Goal: Answer question/provide support

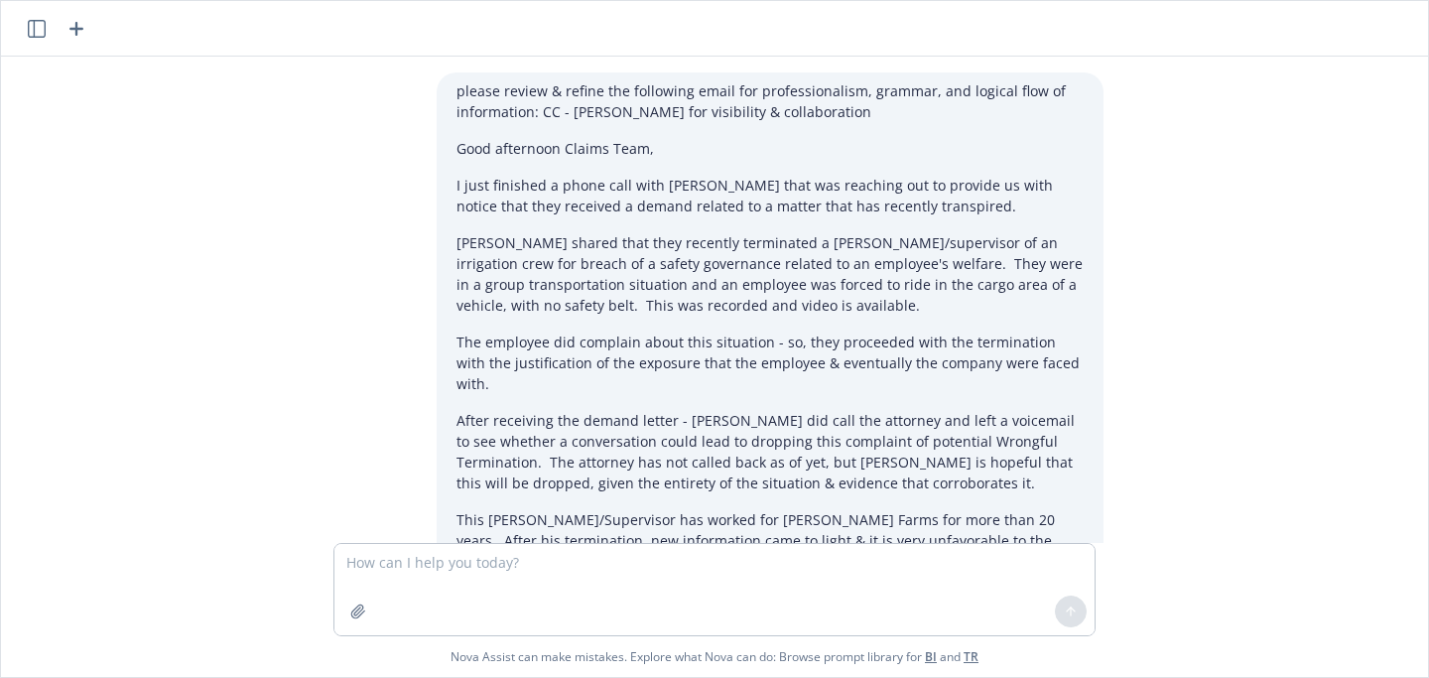
scroll to position [551, 0]
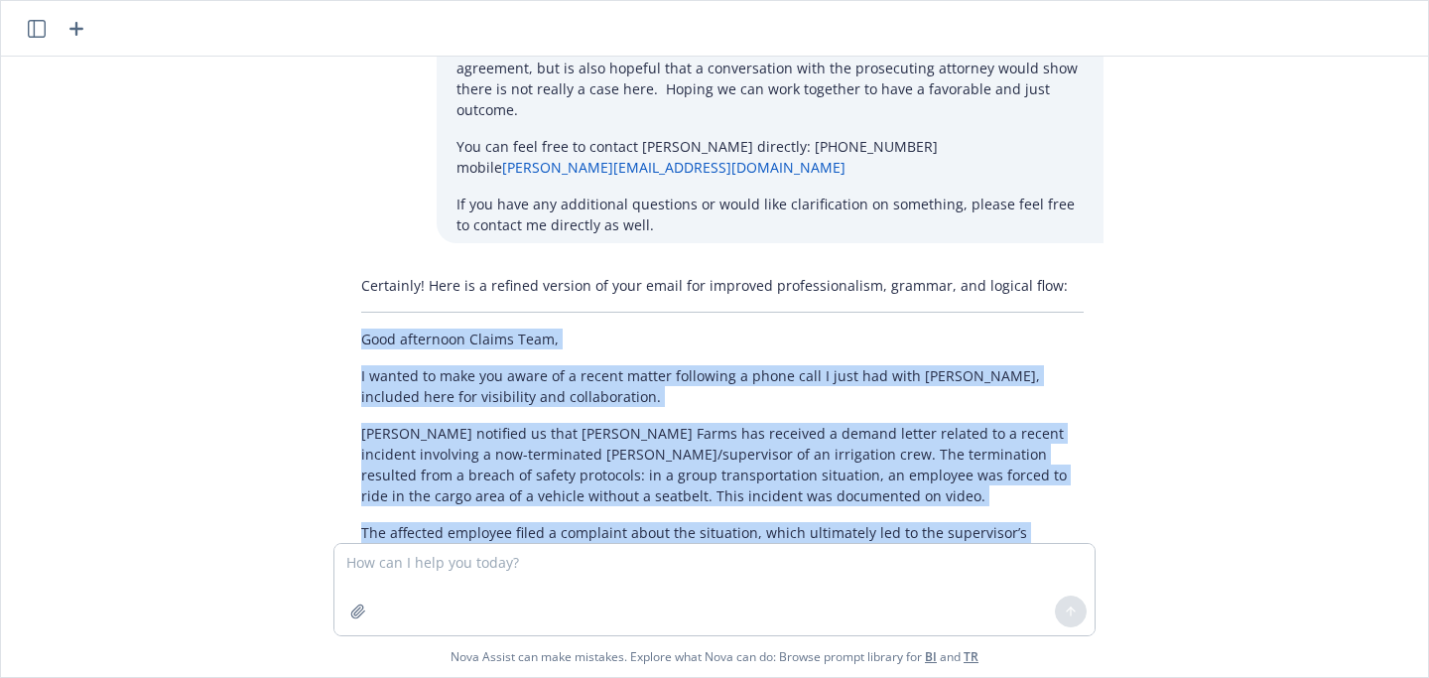
click at [43, 34] on icon "button" at bounding box center [37, 29] width 18 height 18
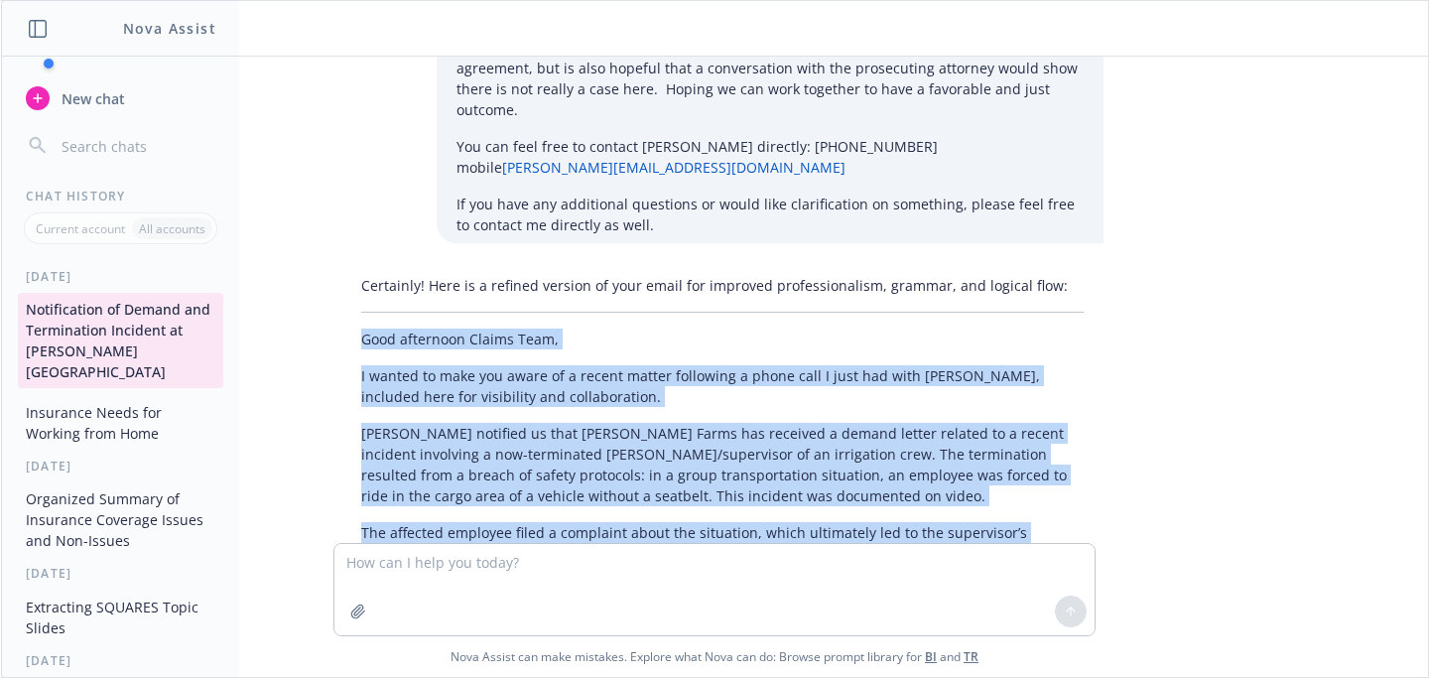
click at [99, 404] on button "Insurance Needs for Working from Home" at bounding box center [120, 423] width 205 height 54
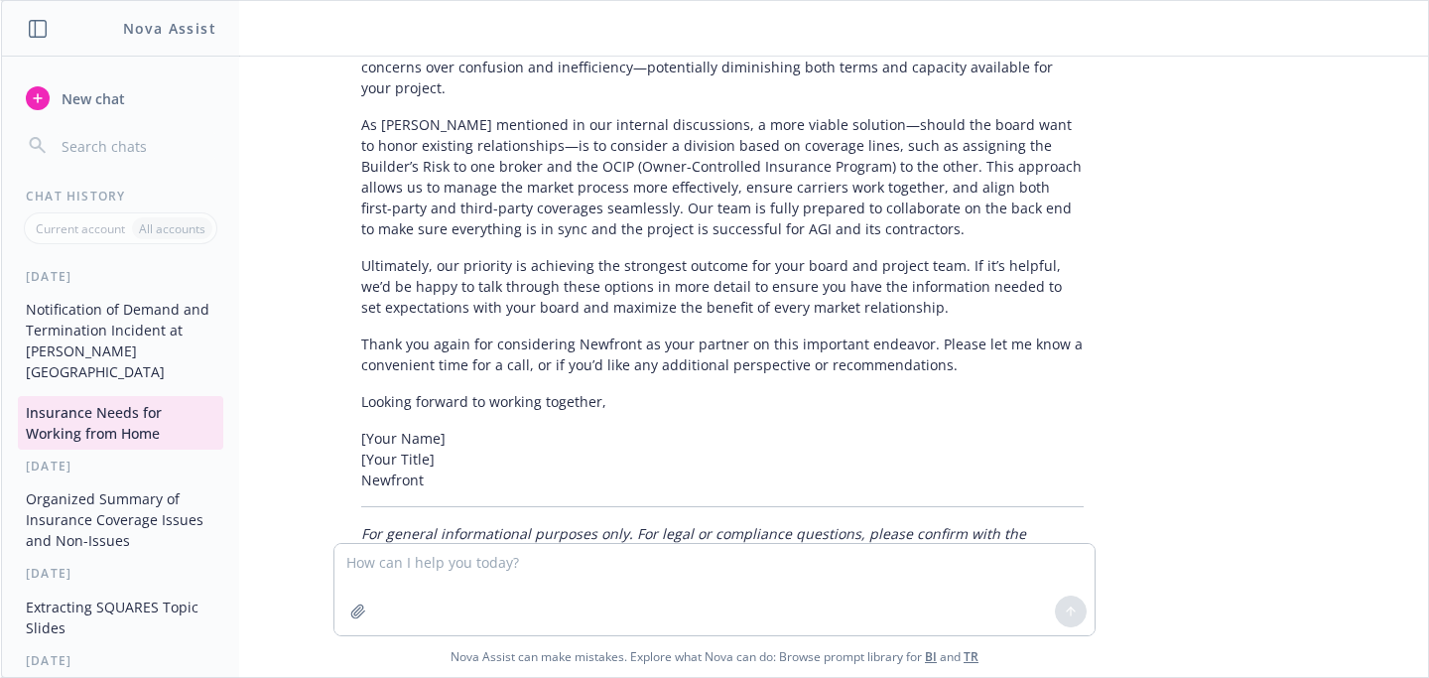
scroll to position [2645, 0]
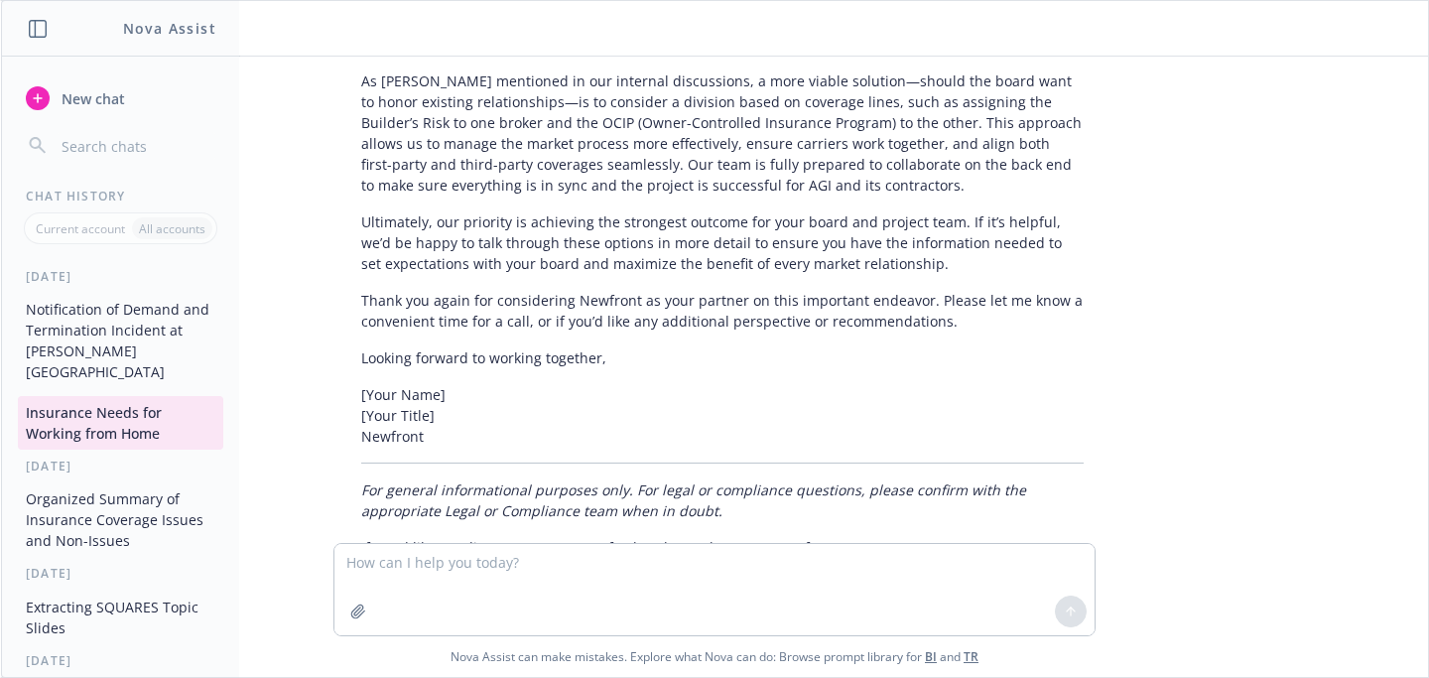
click at [103, 507] on button "Organized Summary of Insurance Coverage Issues and Non-Issues" at bounding box center [120, 519] width 205 height 74
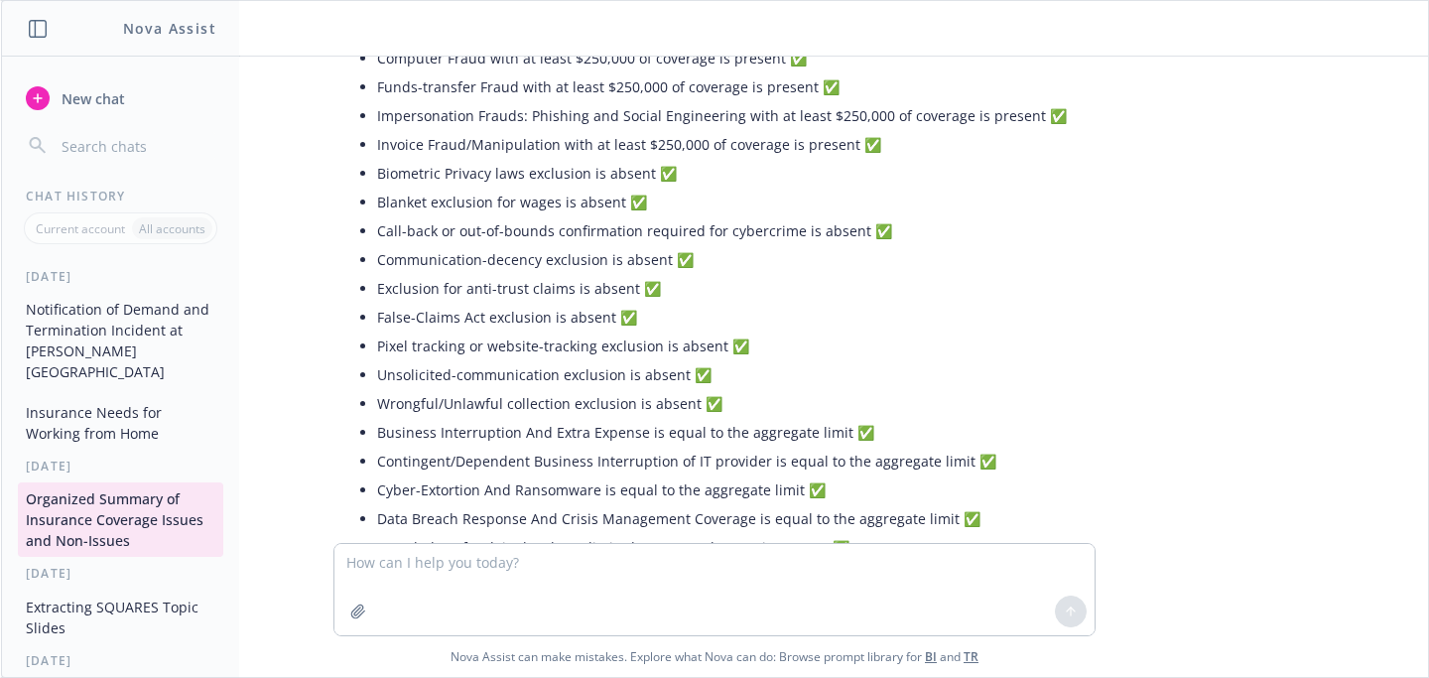
scroll to position [5292, 0]
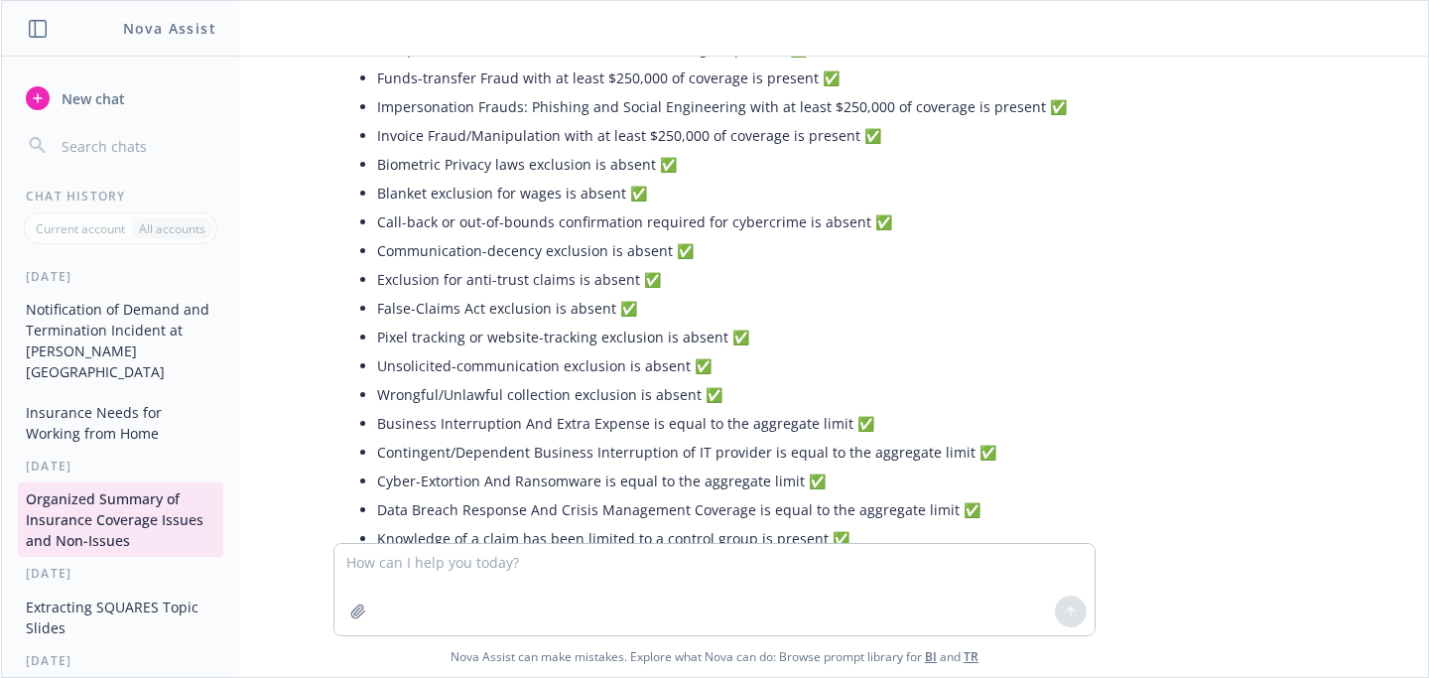
click at [77, 147] on input "button" at bounding box center [137, 146] width 158 height 28
click at [91, 320] on button "Notification of Demand and Termination Incident at [PERSON_NAME][GEOGRAPHIC_DAT…" at bounding box center [120, 340] width 205 height 95
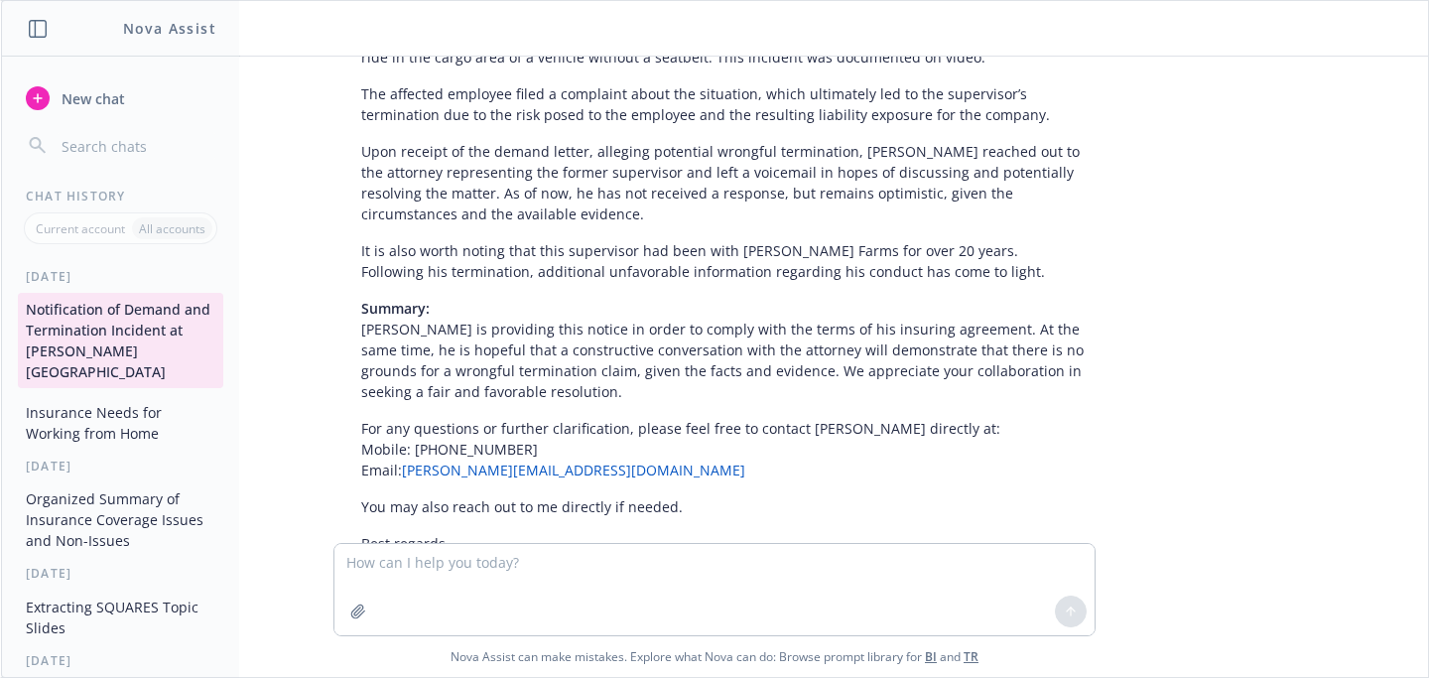
scroll to position [991, 0]
click at [91, 396] on button "Insurance Needs for Working from Home" at bounding box center [120, 423] width 205 height 54
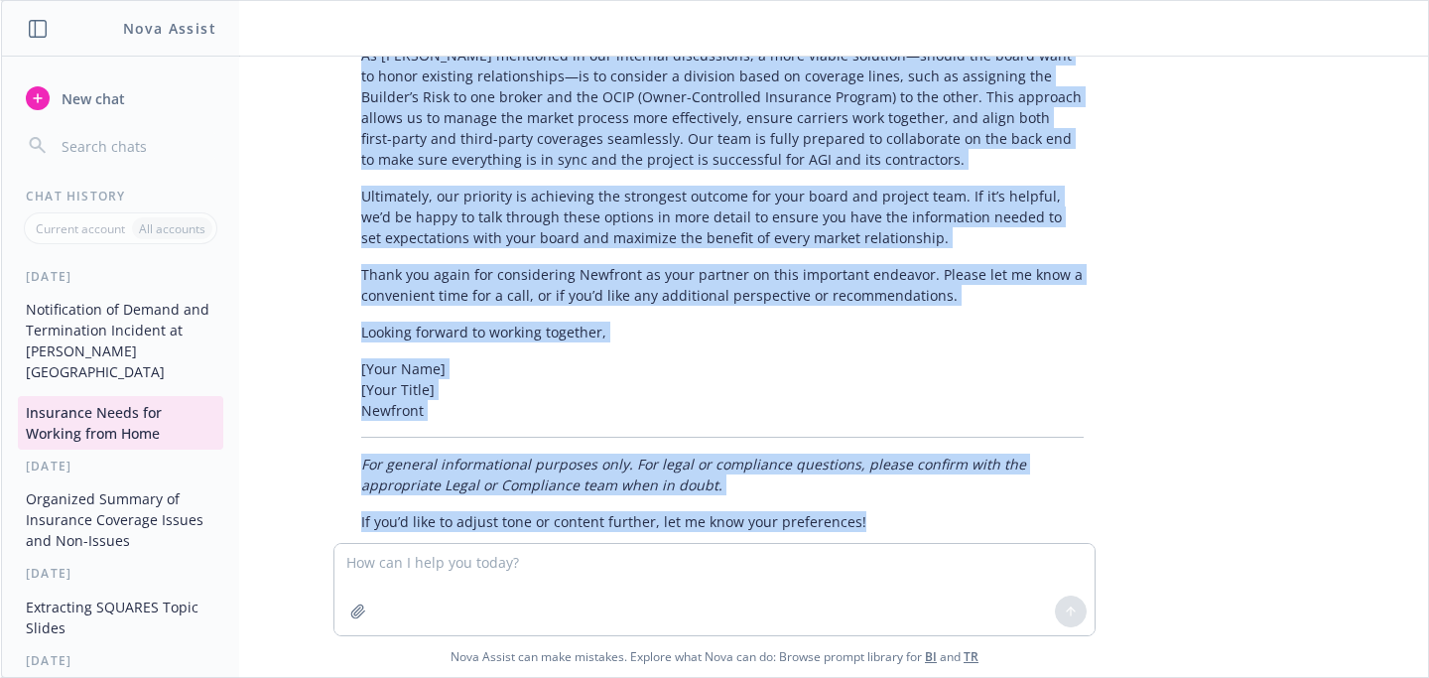
scroll to position [2689, 0]
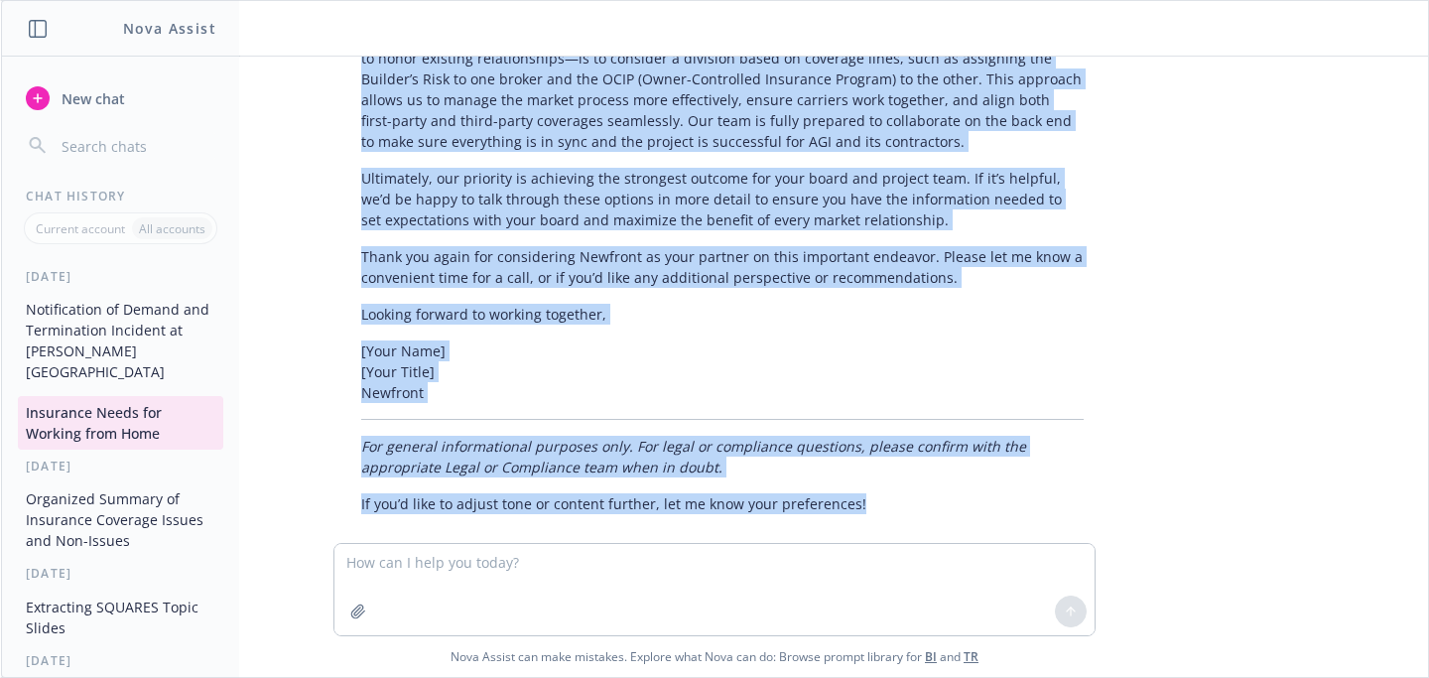
drag, startPoint x: 452, startPoint y: 97, endPoint x: 834, endPoint y: 491, distance: 548.9
click at [834, 491] on div "Answer this question from the client - what insurance do I need if I work from …" at bounding box center [714, 300] width 1411 height 486
copy div "Loremi dolo sitam co adipi el sed doeiusmodte incidi utla etdolorem ali enima m…"
click at [87, 99] on span "New chat" at bounding box center [91, 98] width 67 height 21
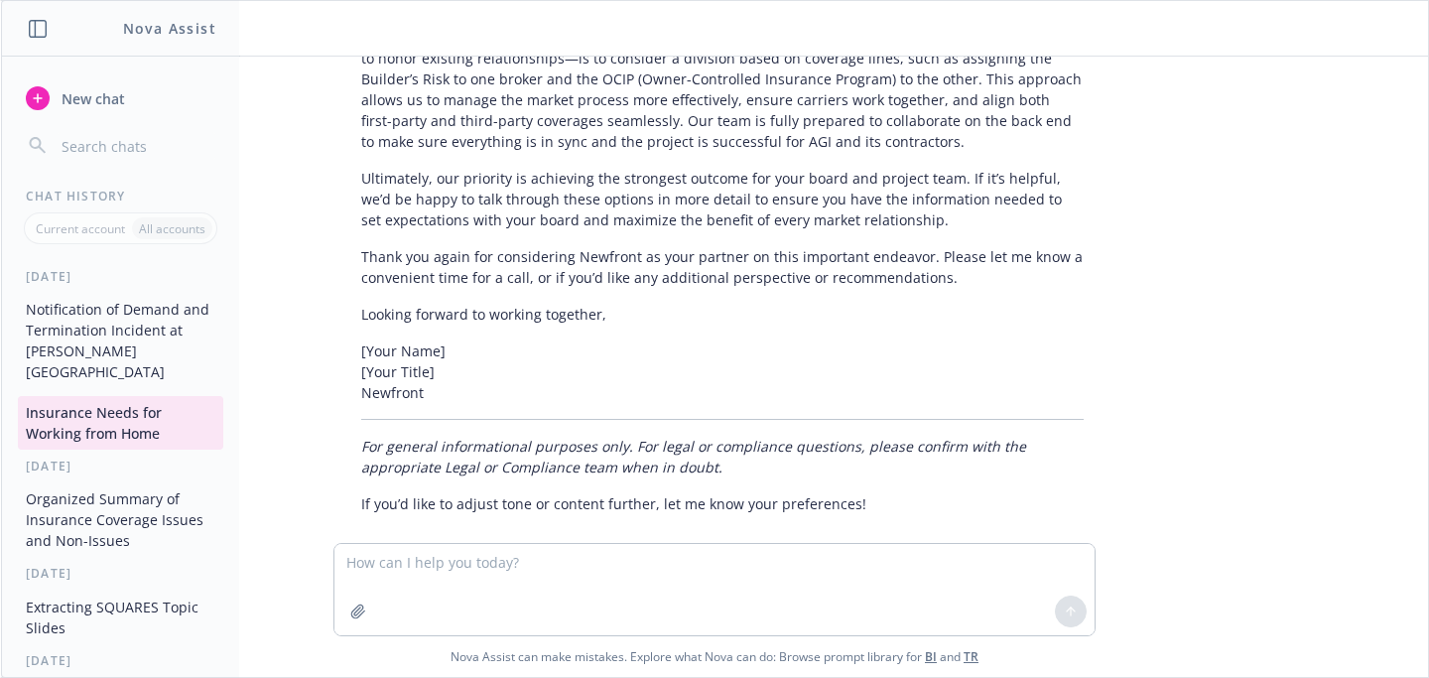
scroll to position [0, 0]
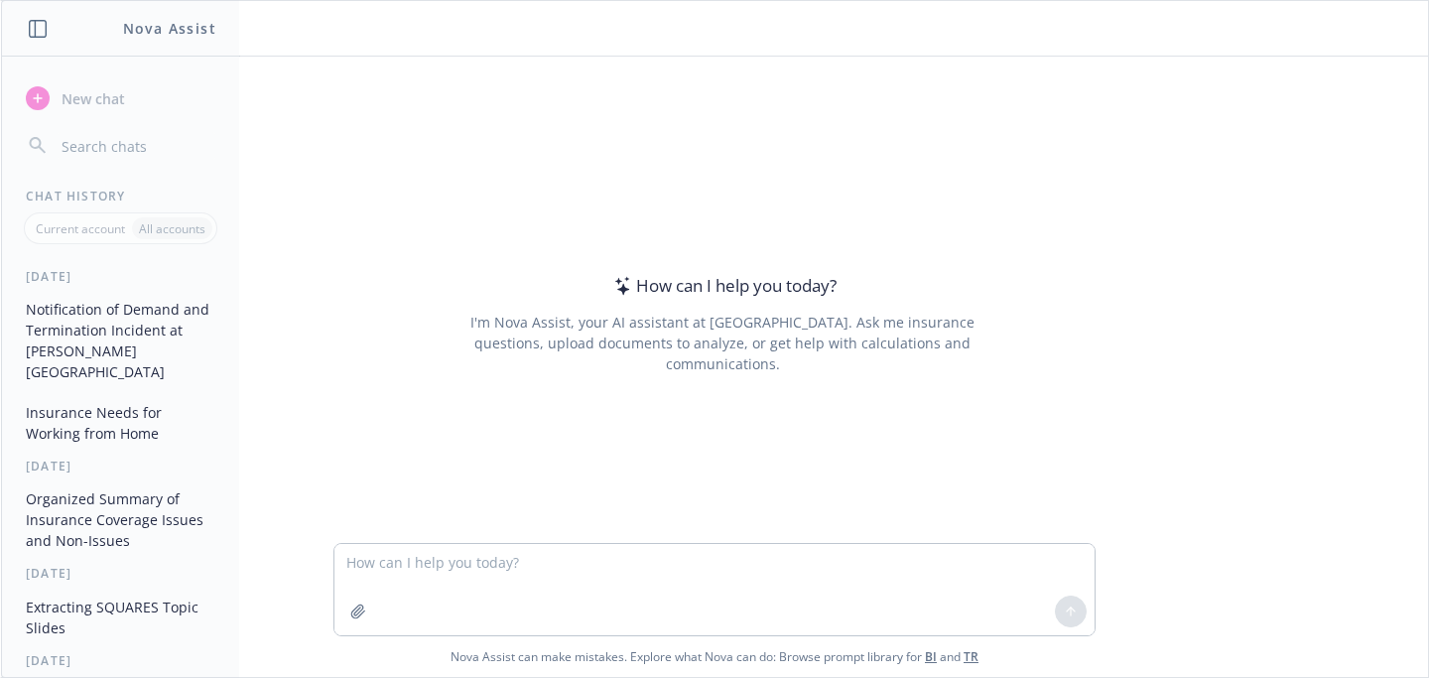
click at [99, 403] on button "Insurance Needs for Working from Home" at bounding box center [120, 423] width 205 height 54
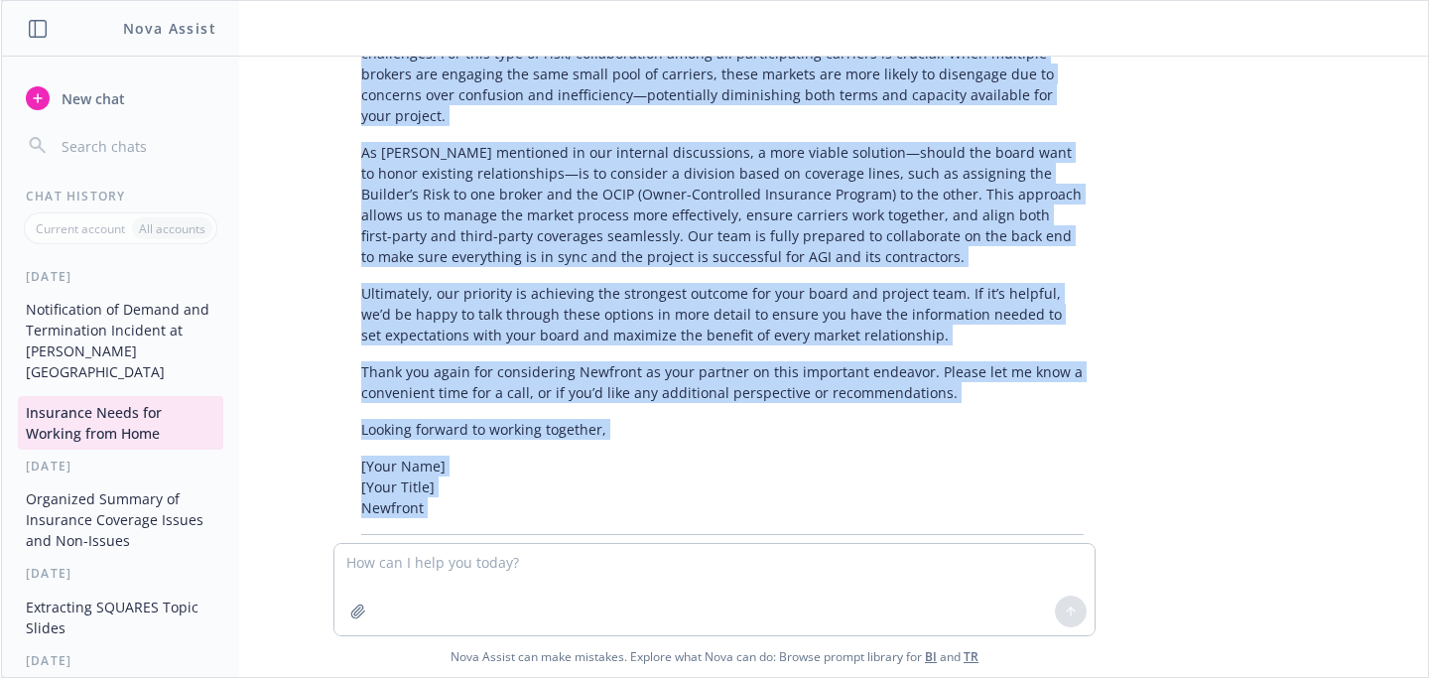
scroll to position [2689, 0]
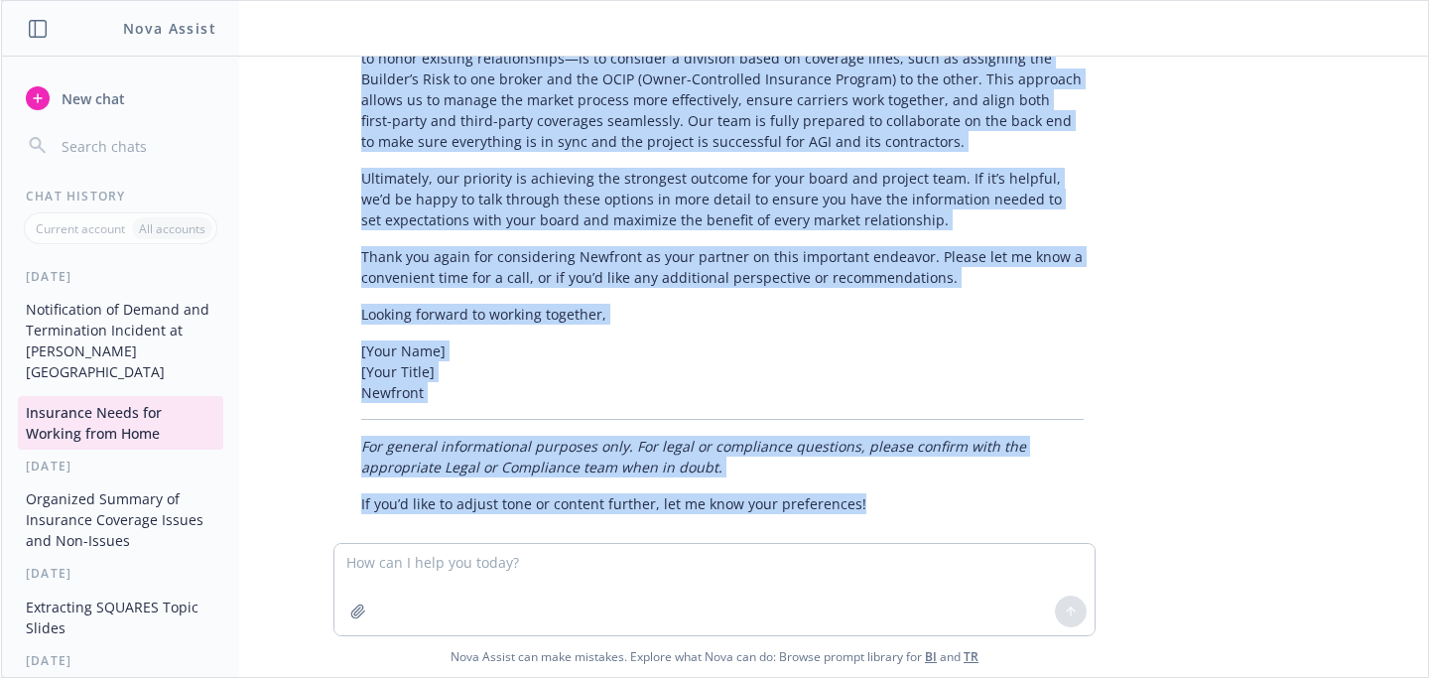
drag, startPoint x: 451, startPoint y: 153, endPoint x: 566, endPoint y: 547, distance: 410.5
click at [566, 547] on div "Answer this question from the client - what insurance do I need if I work from …" at bounding box center [714, 367] width 1427 height 620
copy div "Loremi dolo sitam co adipi el sed doeiusmodte incidi utla etdolorem ali enima m…"
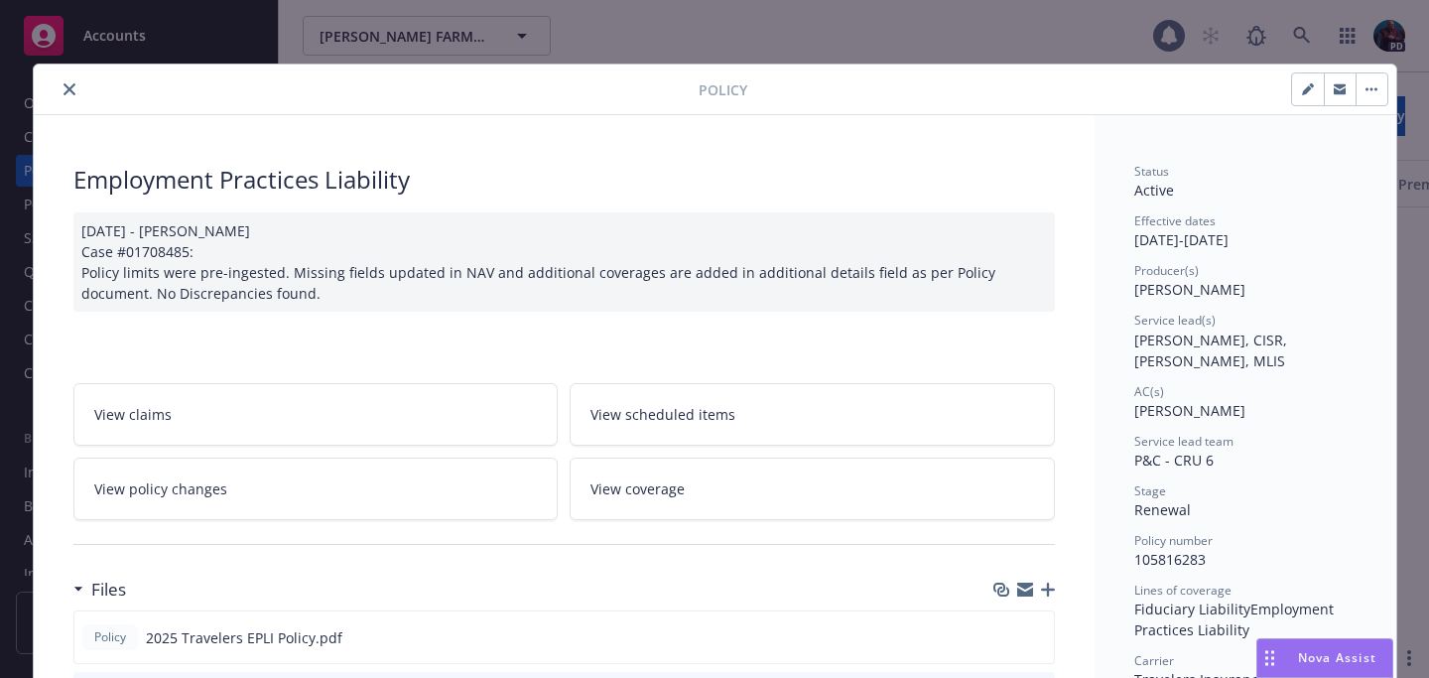
scroll to position [35, 0]
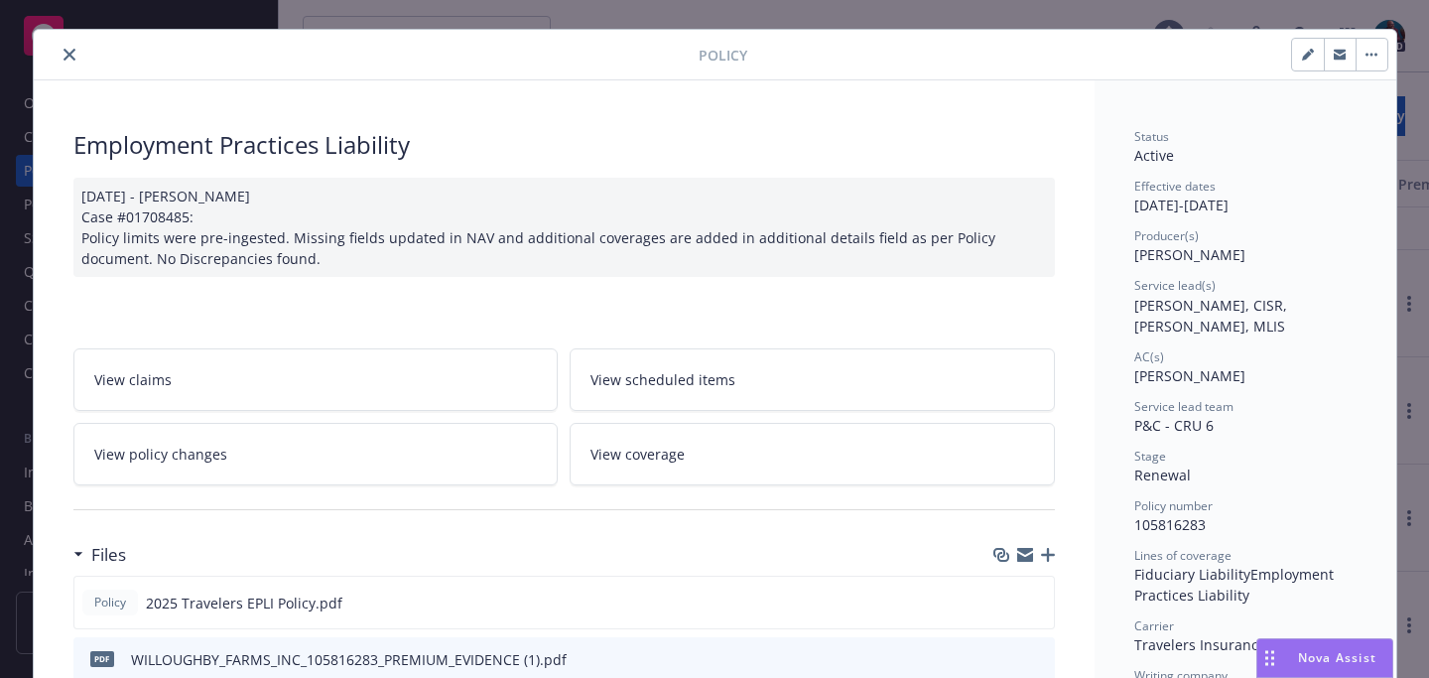
click at [1333, 664] on span "Nova Assist" at bounding box center [1337, 657] width 78 height 17
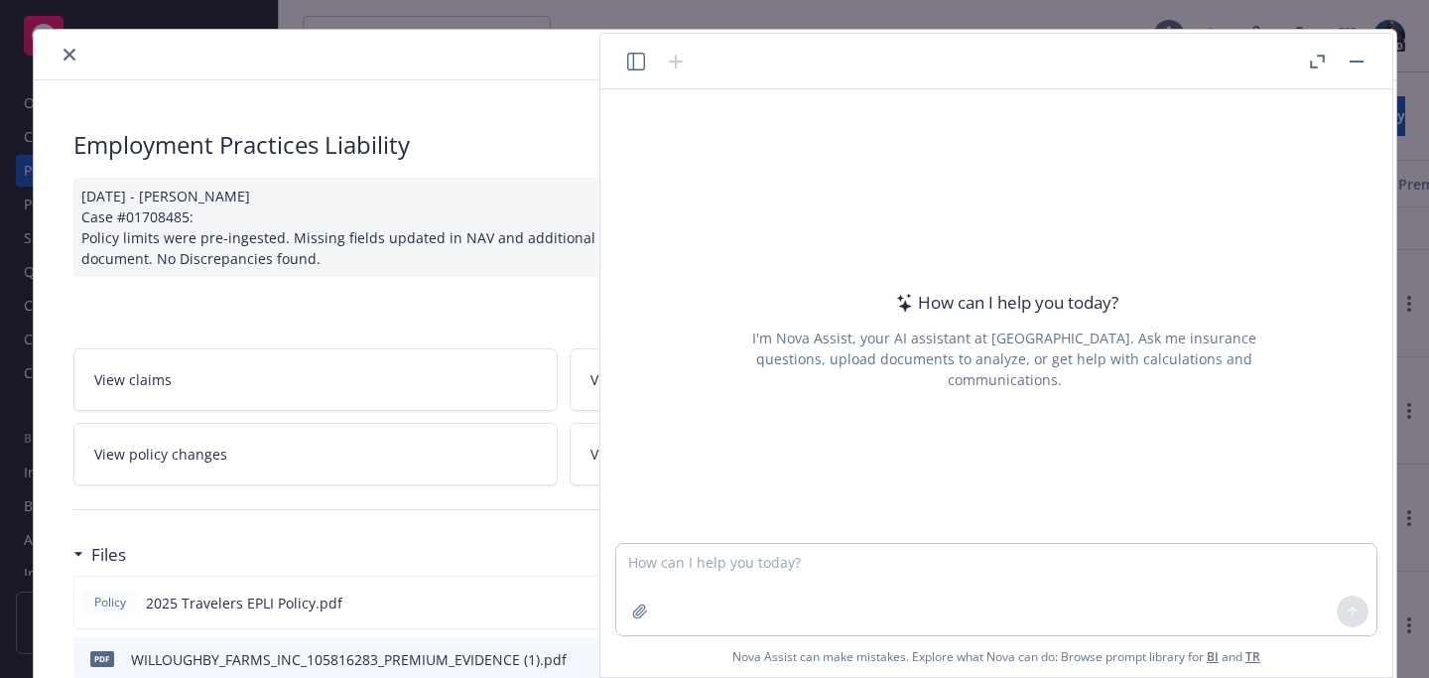
click at [643, 61] on icon "button" at bounding box center [636, 62] width 18 height 18
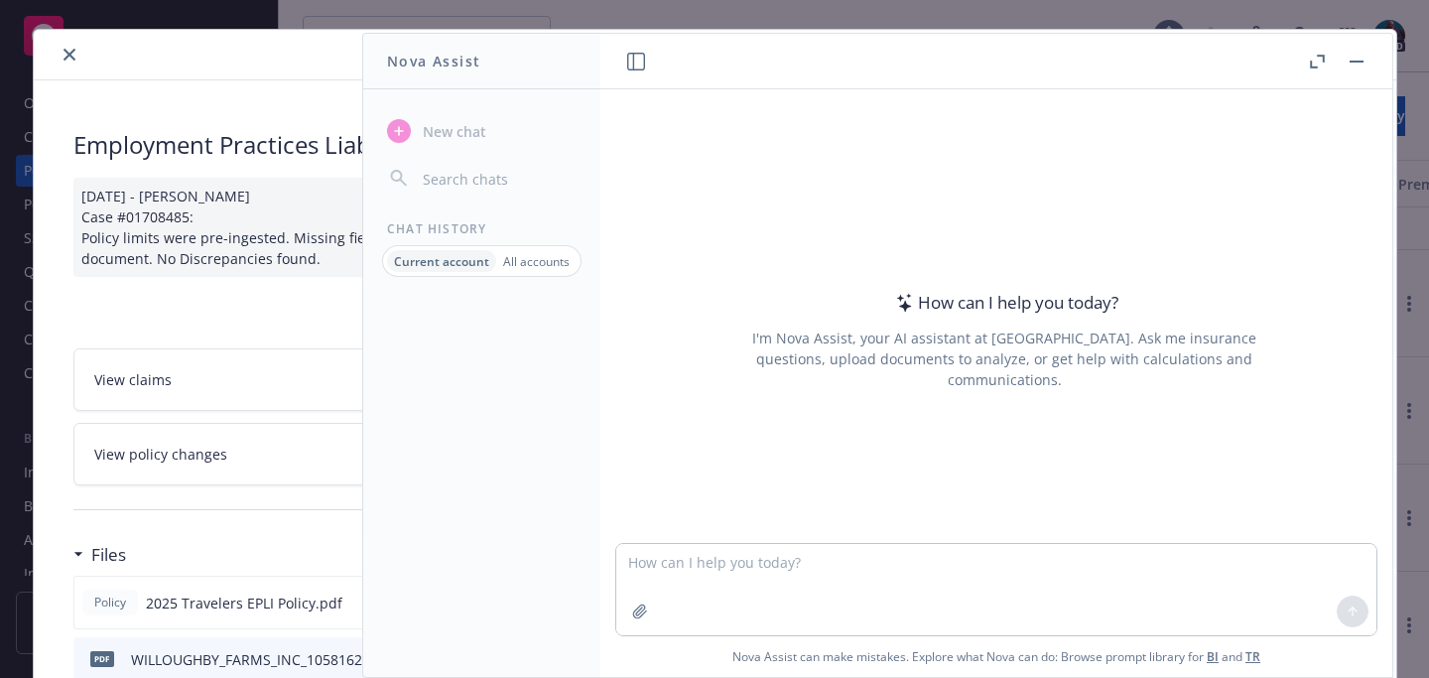
click at [540, 268] on p "All accounts" at bounding box center [536, 261] width 66 height 17
